Goal: Find specific page/section: Find specific page/section

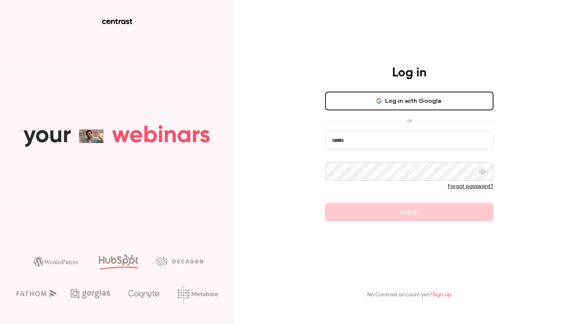
click at [419, 100] on button "Log in with Google" at bounding box center [409, 101] width 168 height 19
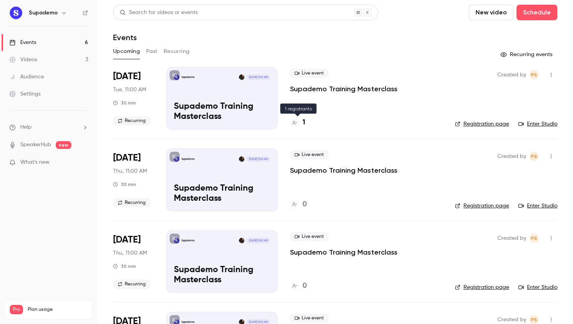
click at [304, 123] on h4 "1" at bounding box center [303, 122] width 3 height 11
